Goal: Answer question/provide support

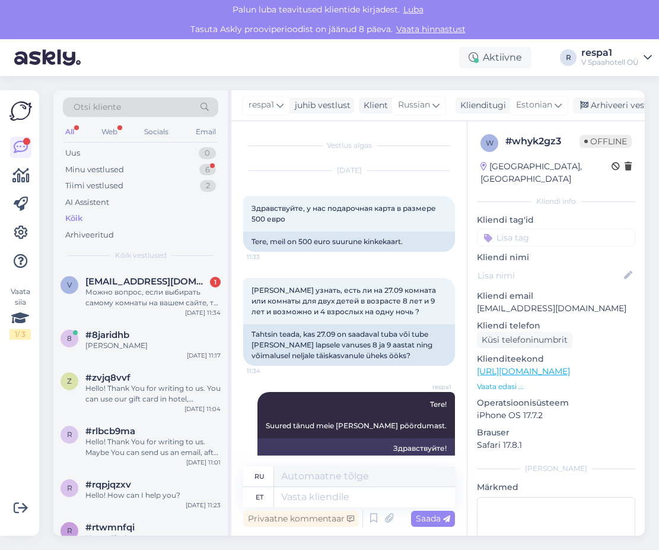
scroll to position [1302, 0]
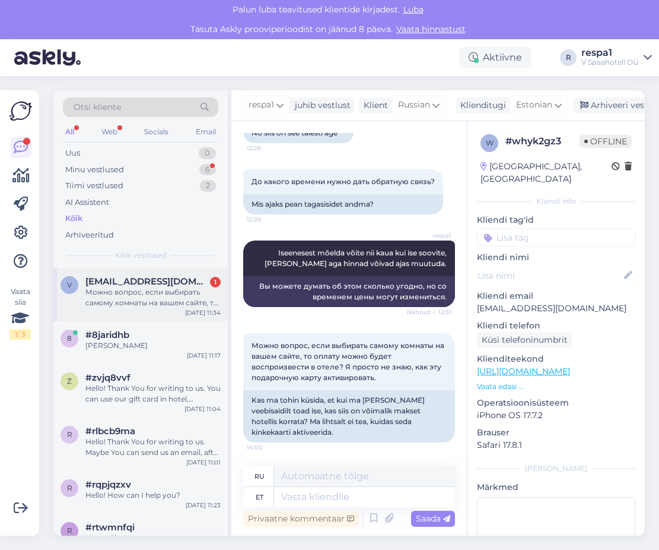
click at [110, 293] on div "Можно вопрос, если выбирать самому комнаты на вашем сайте, то оплату можно буде…" at bounding box center [152, 297] width 135 height 21
click at [315, 499] on textarea at bounding box center [364, 497] width 181 height 20
type textarea "T"
type textarea "Muidugi,"
type textarea "Конечно,"
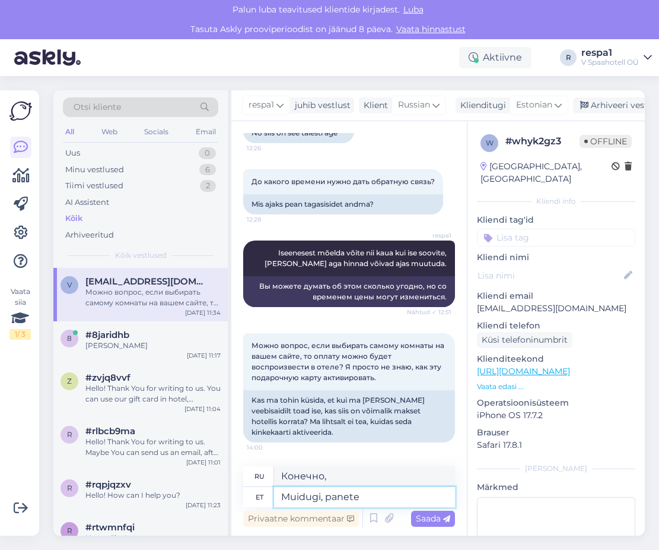
type textarea "Muidugi, panete t"
type textarea "Конечно, есть."
type textarea "Muidugi, panete lihtsalt t"
type textarea "Конечно, вы просто ставите"
type textarea "Muidugi, panete lihtsalt tasumine"
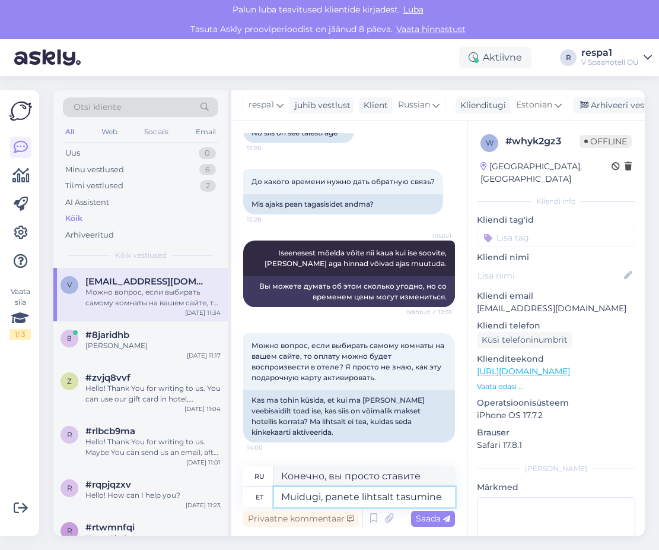
type textarea "Конечно, вы просто вносите оплату"
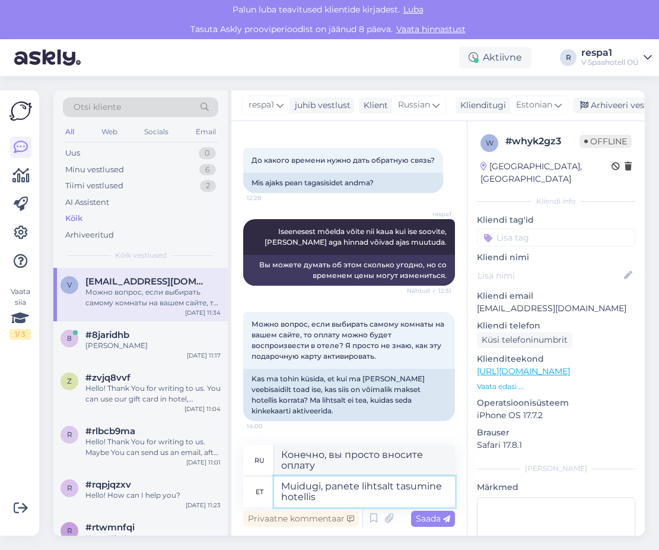
type textarea "Muidugi, panete lihtsalt tasumine hotellis n"
type textarea "Конечно, вы платите только в отеле."
type textarea "Muidugi, panete lihtsalt tasumine hotellis ning"
type textarea "Конечно, вы просто платите в отеле и"
type textarea "Muidugi, panete lihtsalt tasumine hotellis ning võtate k"
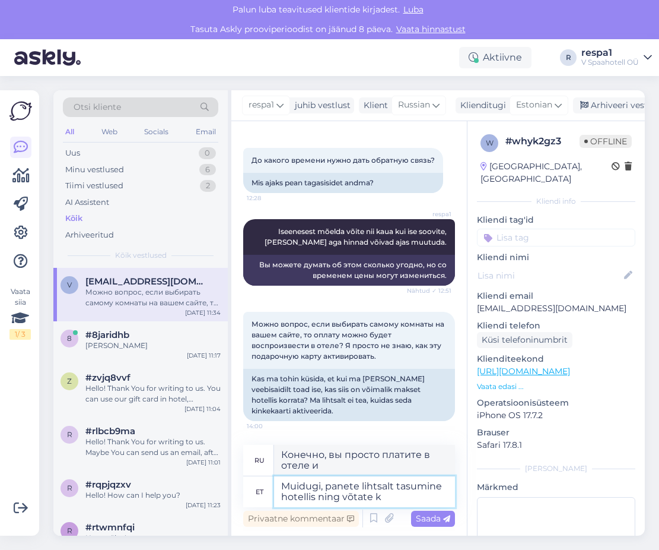
type textarea "Конечно, вы просто платите в отеле и забираете"
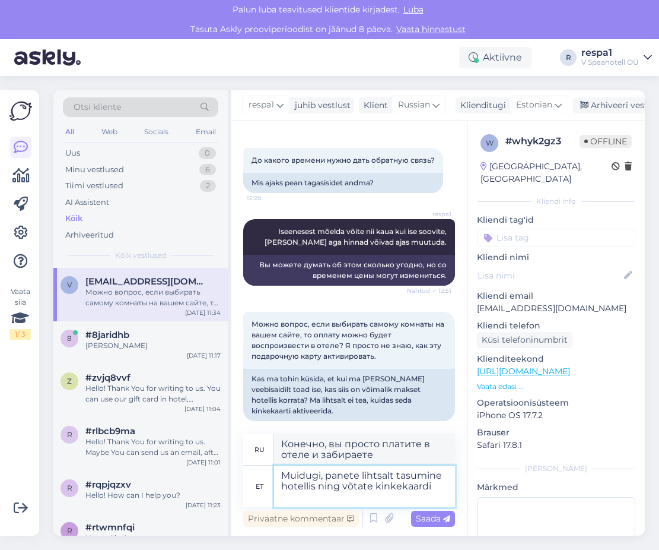
type textarea "Muidugi, panete lihtsalt tasumine hotellis ning võtate kinkekaardi k"
type textarea "Конечно, вы просто платите в отеле и получаете подарочную карту."
type textarea "Muidugi, panete lihtsalt tasumine hotellis ning võtate kinkekaardi [PERSON_NAME]"
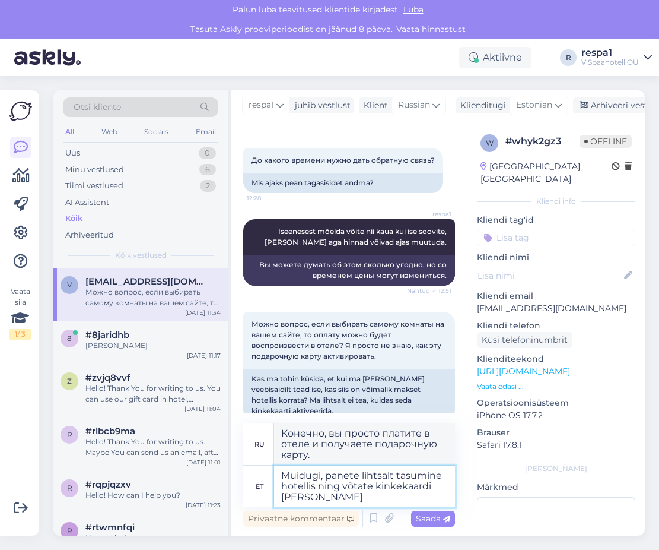
type textarea "Конечно, вы просто платите в отеле и забираете подарочную карту с собой."
type textarea "Muidugi, panete lihtsalt tasumine hotellis ning võtate kinkekaardi [PERSON_NAME…"
type textarea "Конечно, вы просто платите в отеле и забираете подарочную карту с собой :)"
type textarea "Muidugi, panete lihtsalt tasumine hotellis ning võtate kinkekaardi [PERSON_NAME…"
click at [438, 519] on span "Saada" at bounding box center [433, 518] width 34 height 11
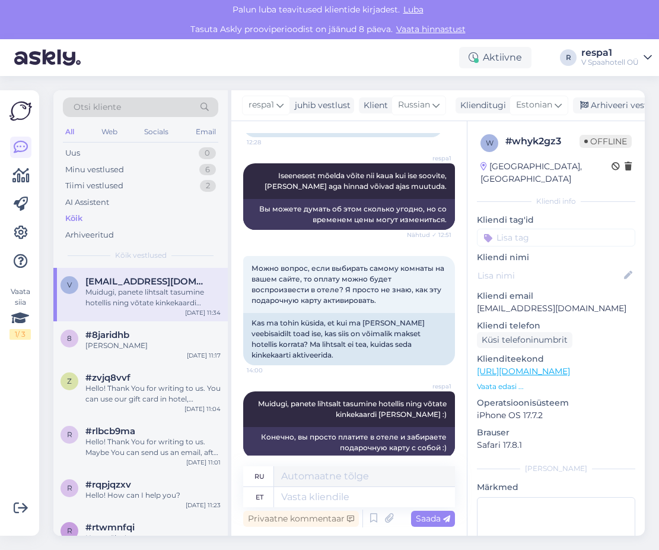
scroll to position [1394, 0]
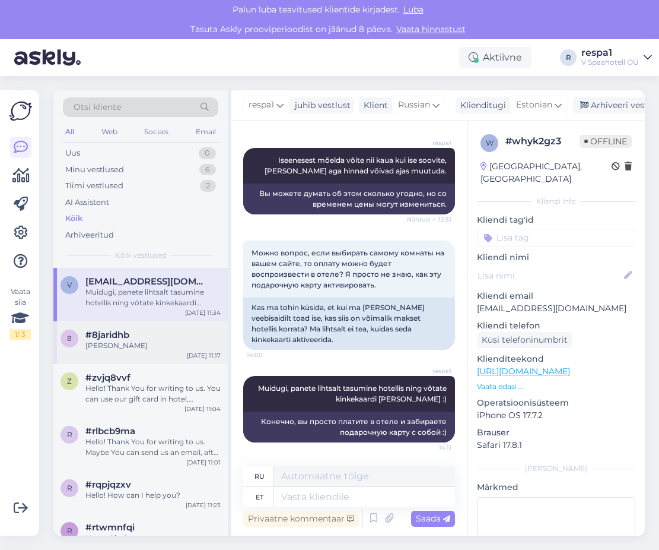
click at [161, 354] on div "8 #8jaridhb [PERSON_NAME] [DATE] 11:17" at bounding box center [140, 342] width 175 height 43
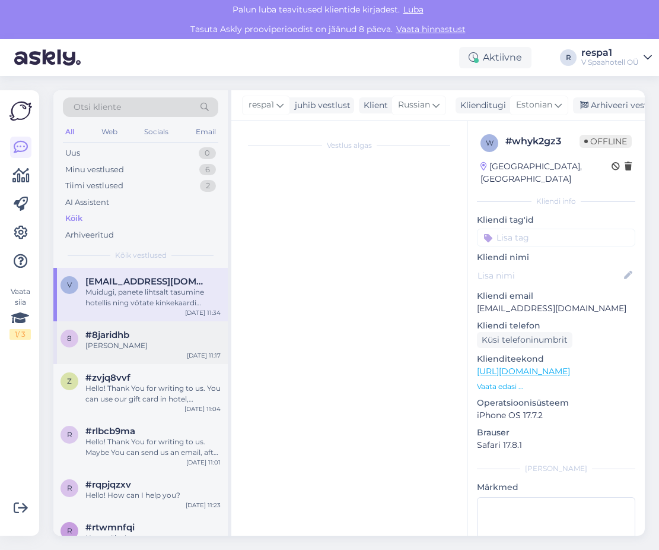
scroll to position [141, 0]
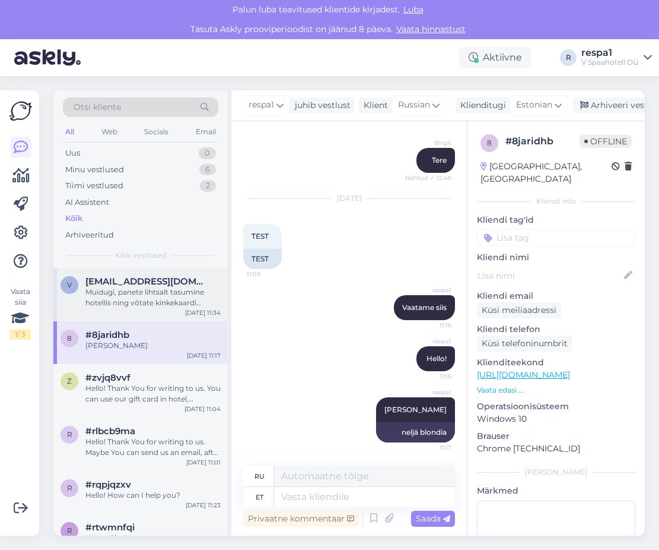
click at [160, 277] on span "[EMAIL_ADDRESS][DOMAIN_NAME]" at bounding box center [146, 281] width 123 height 11
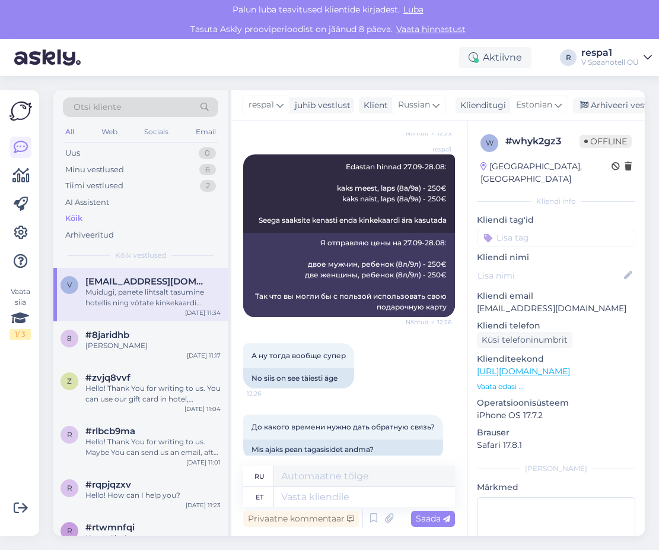
scroll to position [1068, 0]
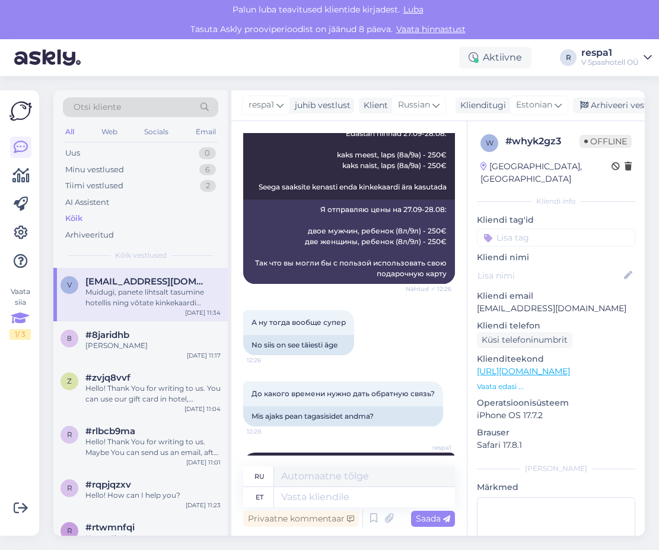
click at [18, 322] on icon at bounding box center [20, 317] width 18 height 21
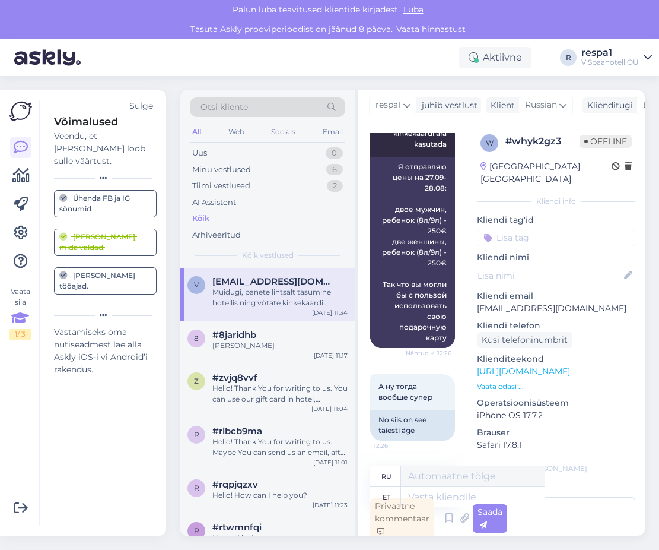
click at [15, 324] on icon at bounding box center [20, 317] width 18 height 21
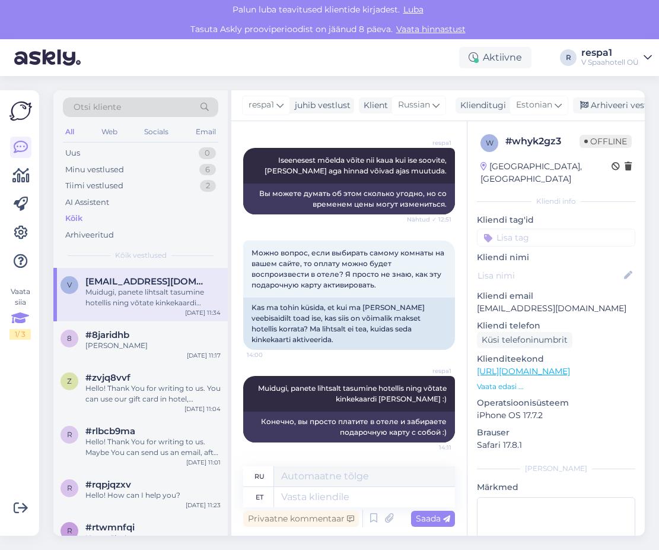
scroll to position [1068, 0]
